Goal: Check status: Verify the current state of an ongoing process or item

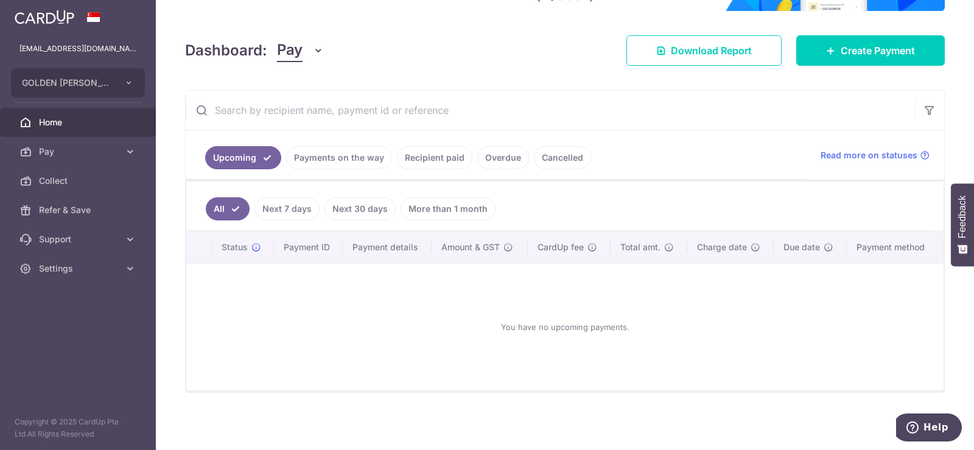
click at [330, 156] on link "Payments on the way" at bounding box center [339, 157] width 106 height 23
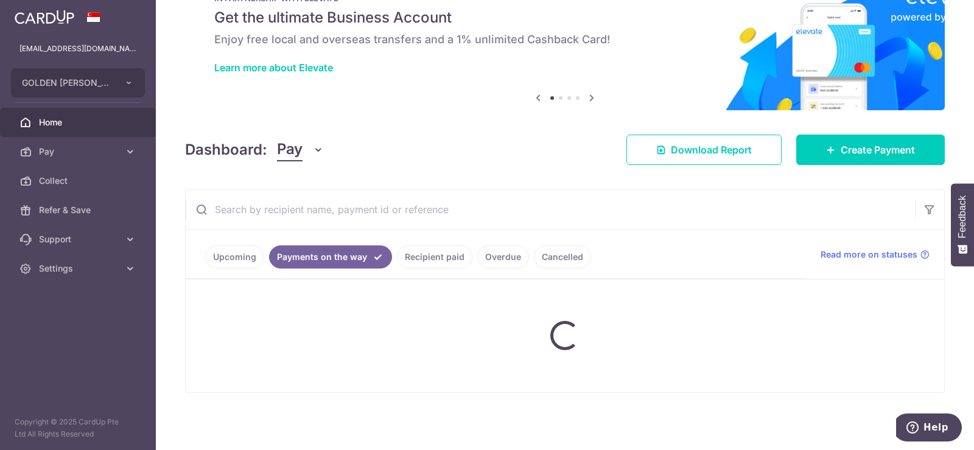
scroll to position [16, 0]
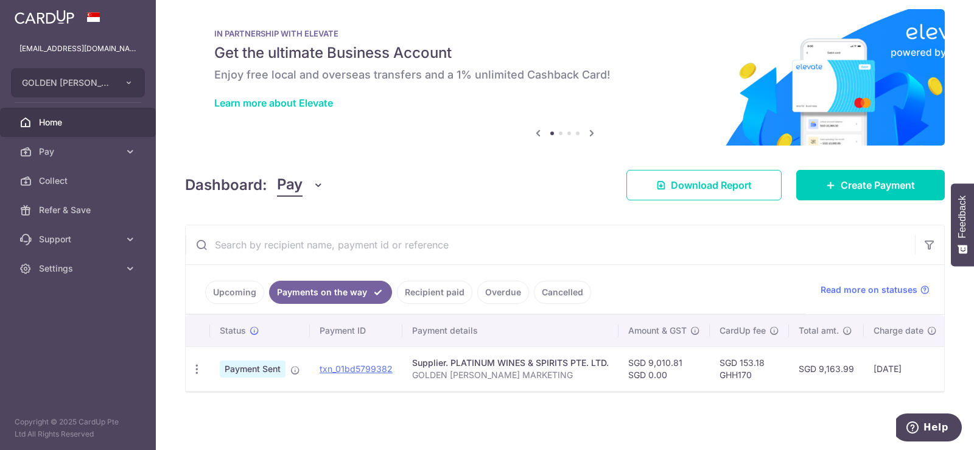
click at [419, 287] on link "Recipient paid" at bounding box center [434, 292] width 75 height 23
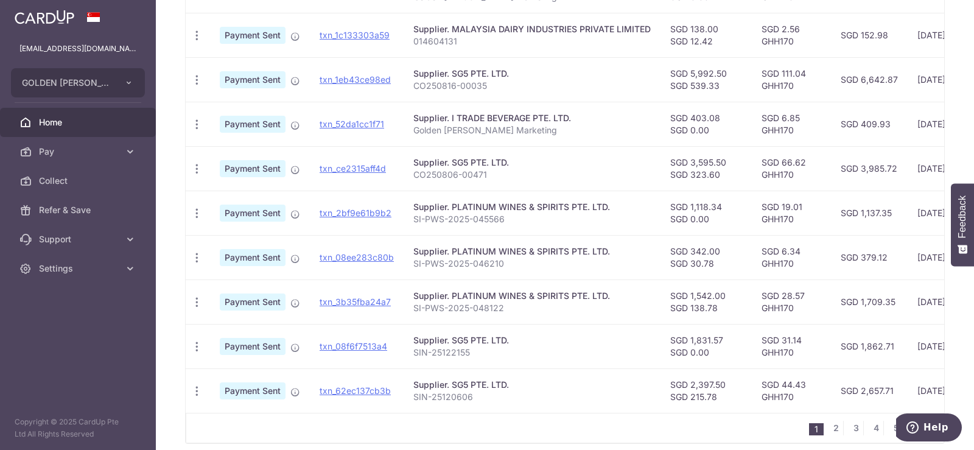
scroll to position [446, 0]
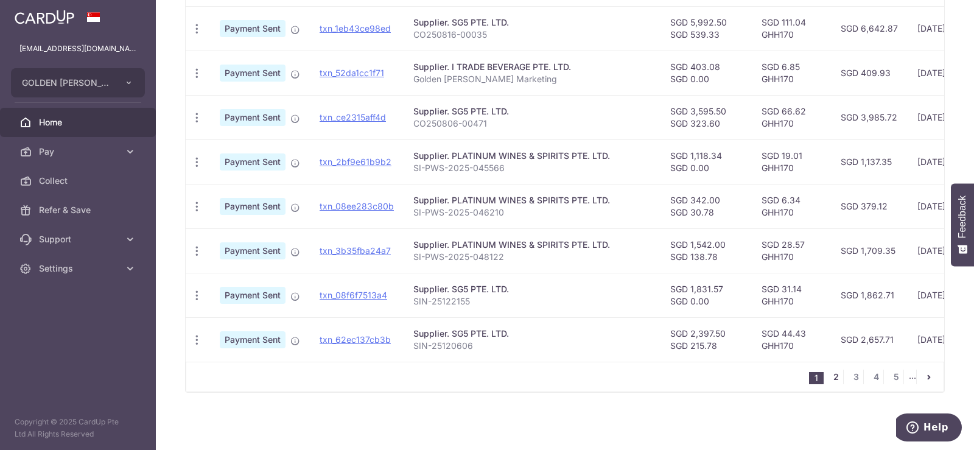
click at [829, 378] on link "2" at bounding box center [836, 377] width 15 height 15
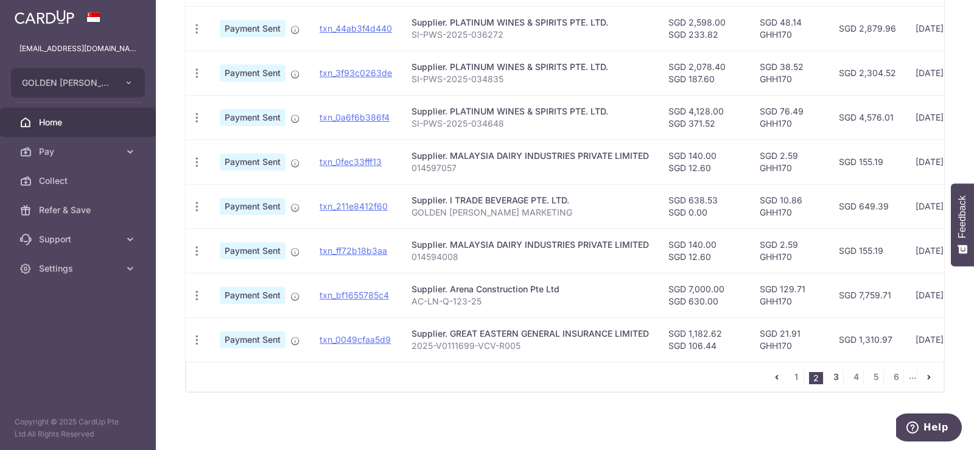
click at [829, 376] on link "3" at bounding box center [836, 377] width 15 height 15
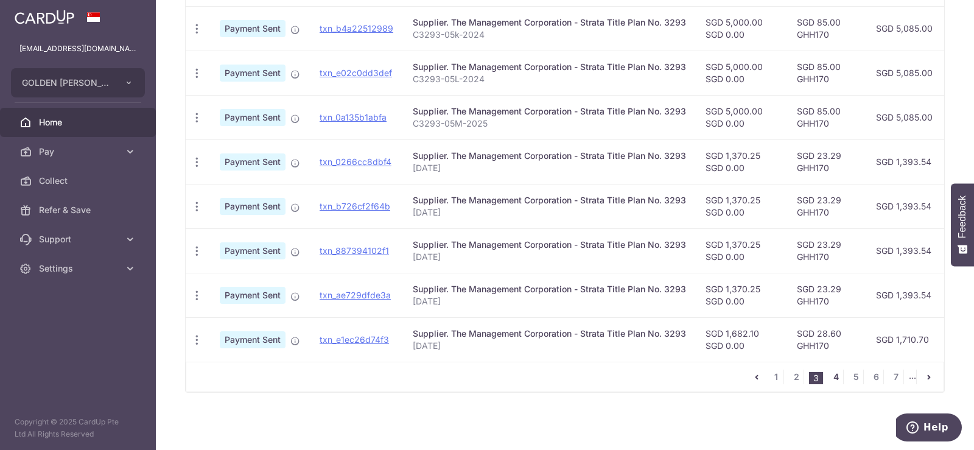
click at [830, 380] on link "4" at bounding box center [836, 377] width 15 height 15
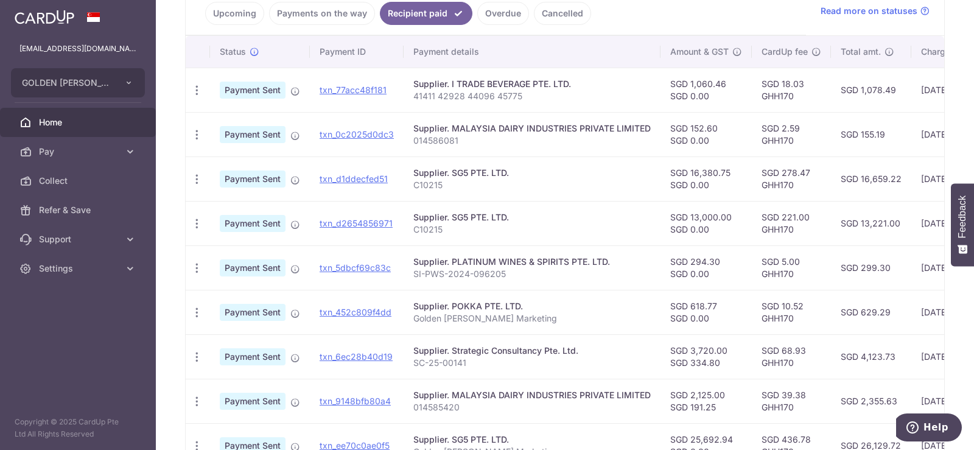
scroll to position [350, 0]
